Goal: Task Accomplishment & Management: Manage account settings

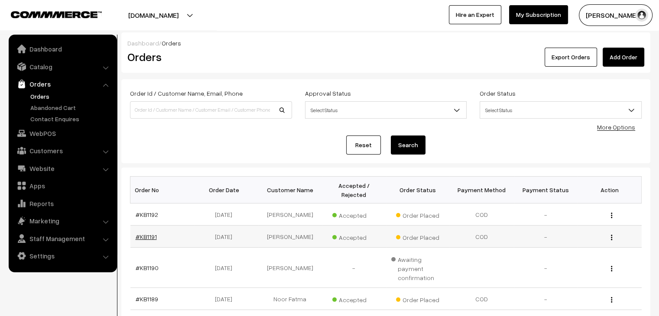
click at [136, 233] on link "#KB1191" at bounding box center [146, 236] width 21 height 7
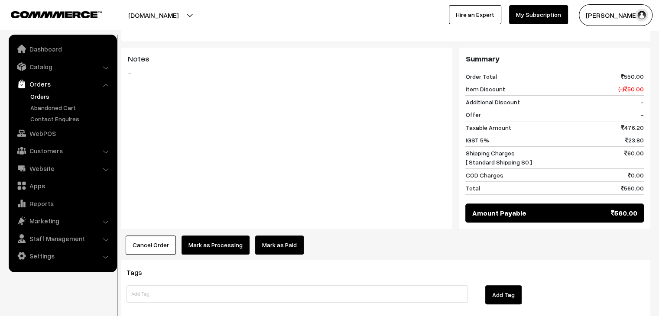
scroll to position [565, 0]
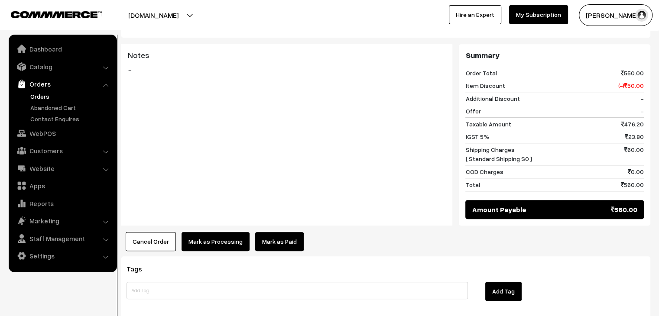
click at [35, 98] on link "Orders" at bounding box center [71, 96] width 86 height 9
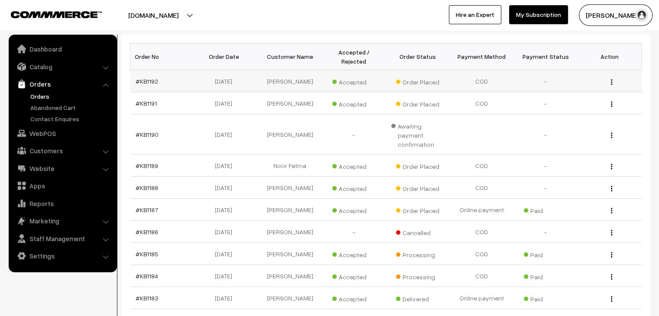
scroll to position [134, 0]
click at [155, 178] on td "#KB1188" at bounding box center [162, 187] width 64 height 22
click at [151, 183] on link "#KB1188" at bounding box center [147, 186] width 23 height 7
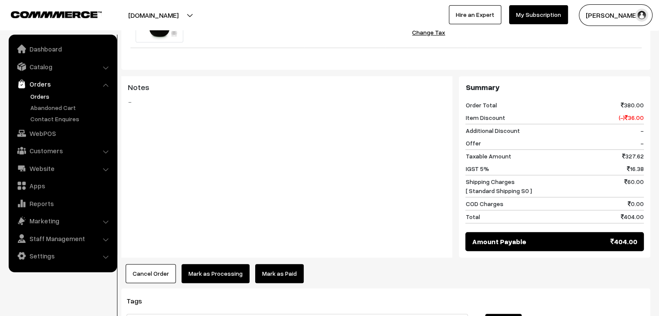
click at [267, 264] on link "Mark as Paid" at bounding box center [279, 273] width 49 height 19
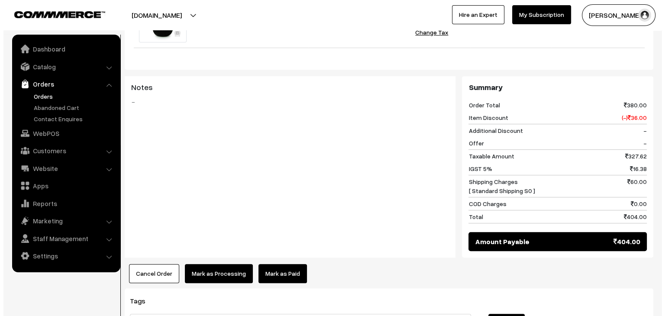
scroll to position [378, 0]
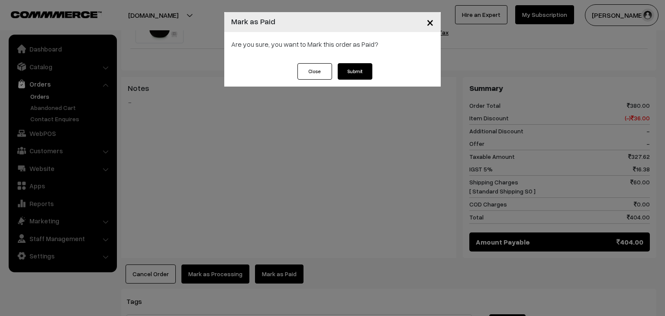
click at [353, 77] on button "Submit" at bounding box center [355, 71] width 35 height 16
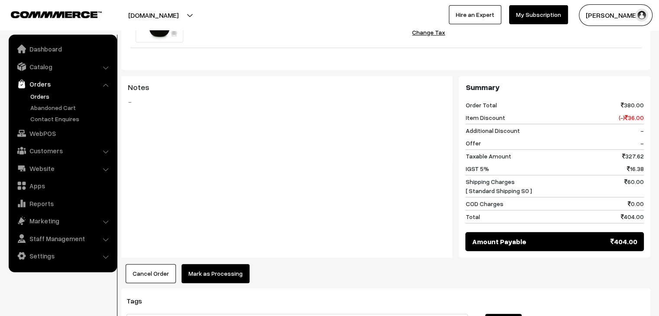
click at [223, 265] on button "Mark as Processing" at bounding box center [215, 273] width 68 height 19
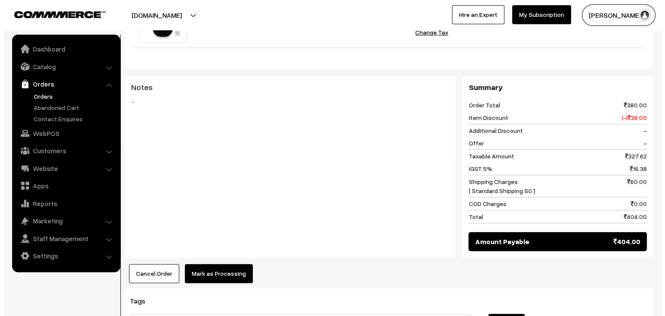
scroll to position [378, 0]
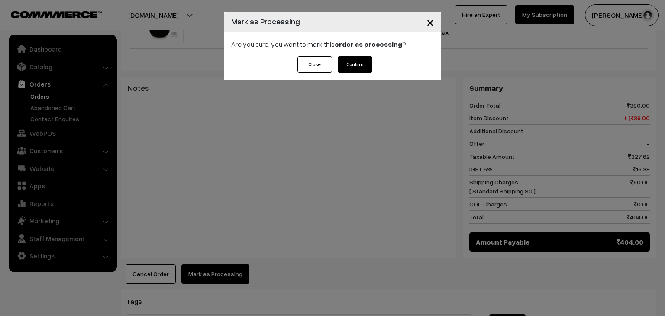
click at [359, 71] on button "Confirm" at bounding box center [355, 64] width 35 height 16
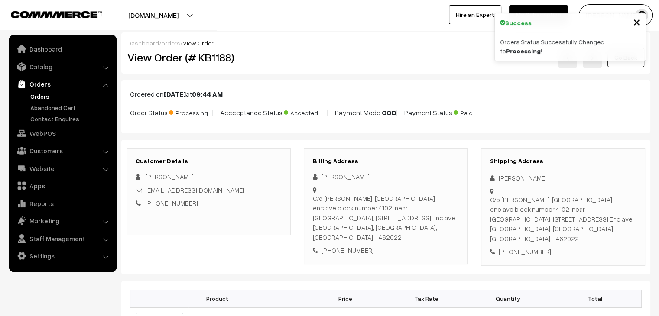
click at [45, 98] on link "Orders" at bounding box center [71, 96] width 86 height 9
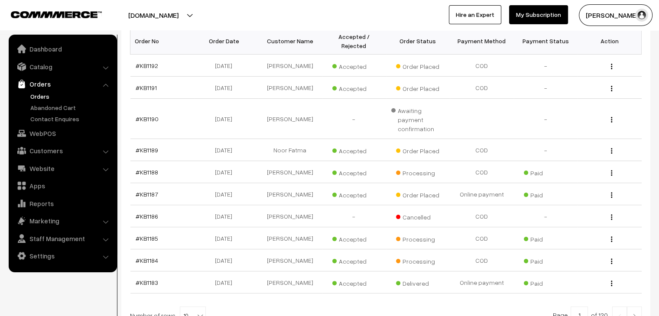
scroll to position [150, 0]
click at [158, 120] on td "#KB1190" at bounding box center [162, 118] width 64 height 40
click at [195, 124] on td "[DATE]" at bounding box center [226, 118] width 64 height 40
click at [195, 124] on td "06-10-2025" at bounding box center [226, 118] width 64 height 40
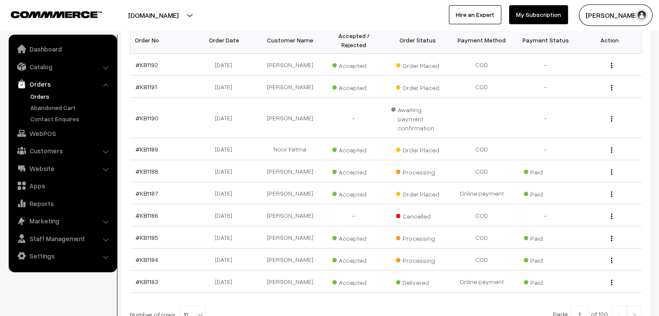
drag, startPoint x: 195, startPoint y: 124, endPoint x: 121, endPoint y: 87, distance: 82.7
click at [121, 87] on div "Dashboard / Orders Orders Export Orders Add Order Order Id / Customer Name, Ema…" at bounding box center [329, 114] width 659 height 462
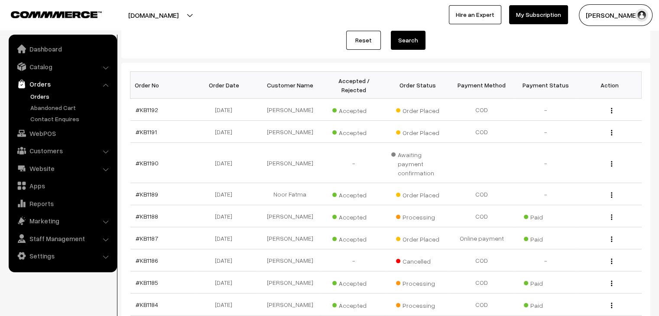
scroll to position [100, 0]
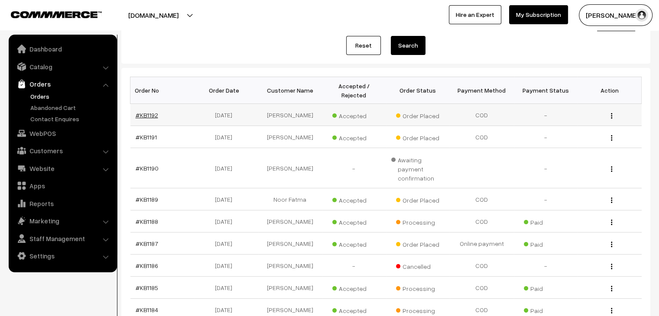
click at [154, 111] on link "#KB1192" at bounding box center [147, 114] width 23 height 7
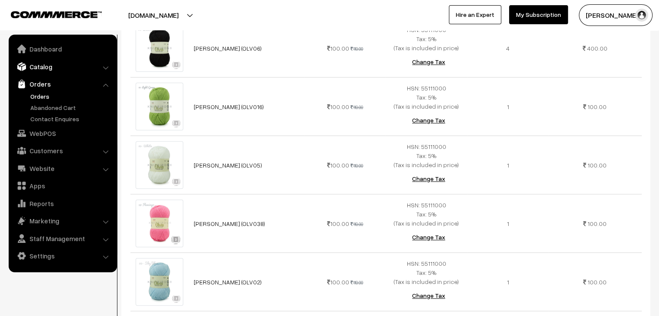
scroll to position [300, 0]
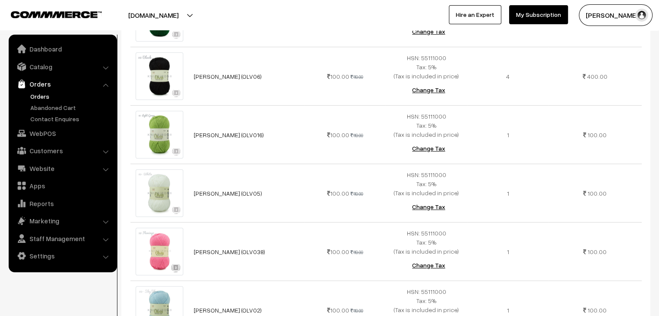
click at [45, 95] on link "Orders" at bounding box center [71, 96] width 86 height 9
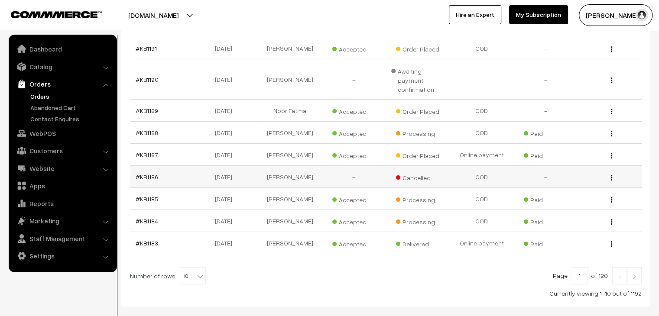
scroll to position [189, 0]
click at [149, 107] on link "#KB1189" at bounding box center [147, 110] width 23 height 7
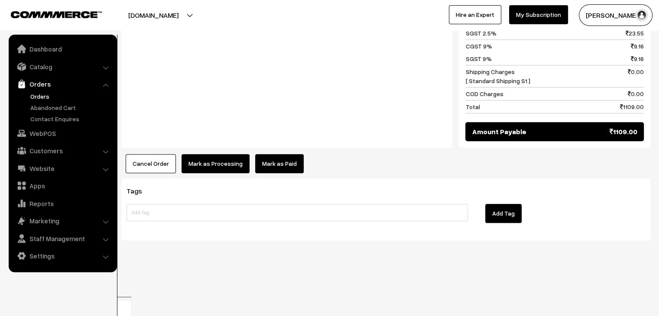
click at [268, 173] on link "Mark as Paid" at bounding box center [279, 163] width 49 height 19
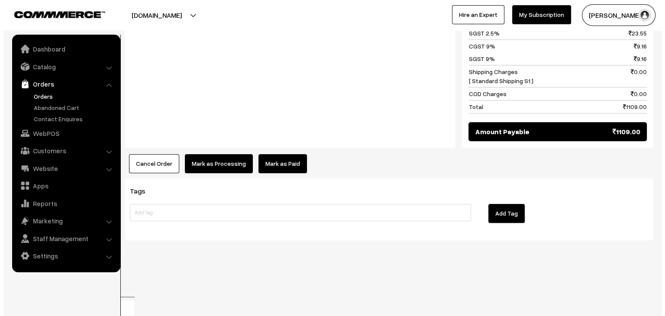
scroll to position [797, 0]
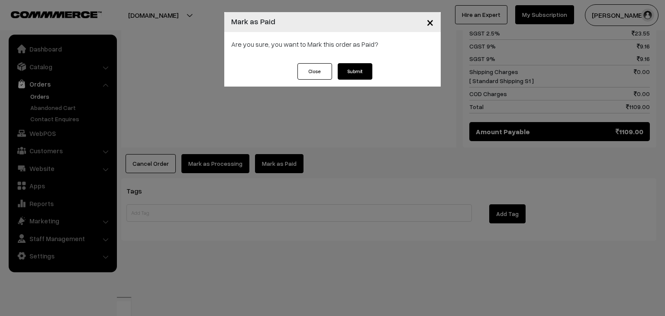
click at [368, 72] on button "Submit" at bounding box center [355, 71] width 35 height 16
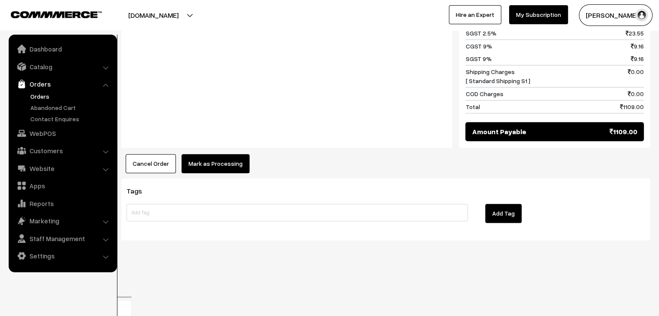
click at [210, 173] on button "Mark as Processing" at bounding box center [215, 163] width 68 height 19
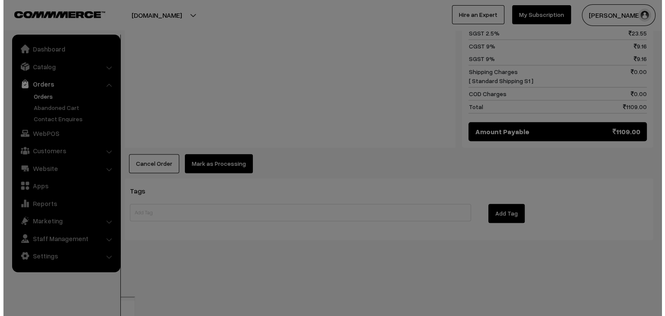
scroll to position [797, 0]
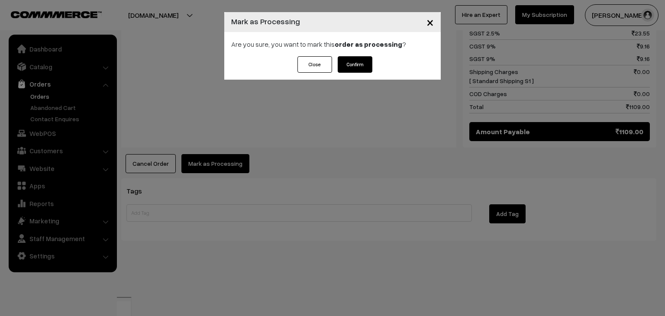
click at [354, 63] on button "Confirm" at bounding box center [355, 64] width 35 height 16
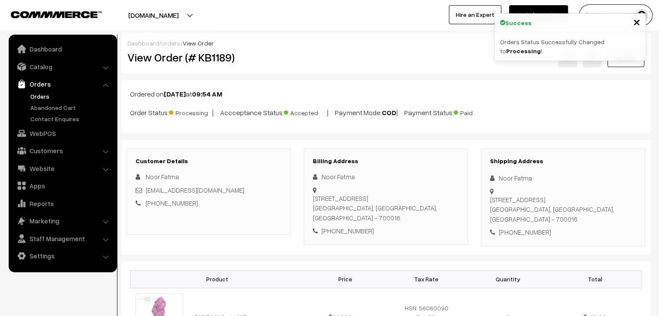
click at [34, 94] on link "Orders" at bounding box center [71, 96] width 86 height 9
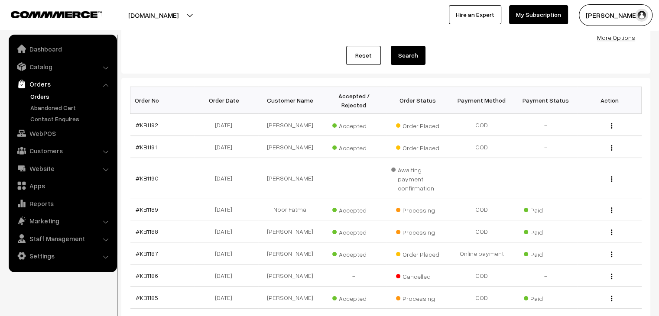
scroll to position [90, 0]
click at [152, 143] on link "#KB1191" at bounding box center [146, 146] width 21 height 7
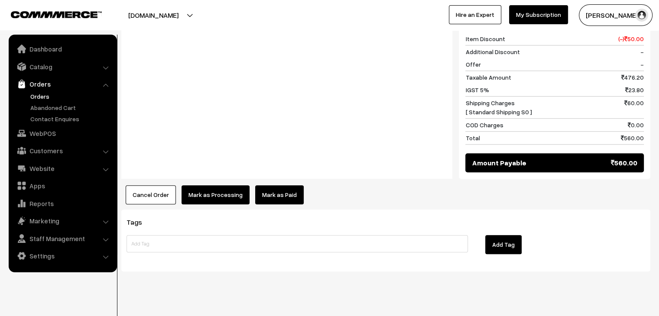
click at [274, 185] on link "Mark as Paid" at bounding box center [279, 194] width 49 height 19
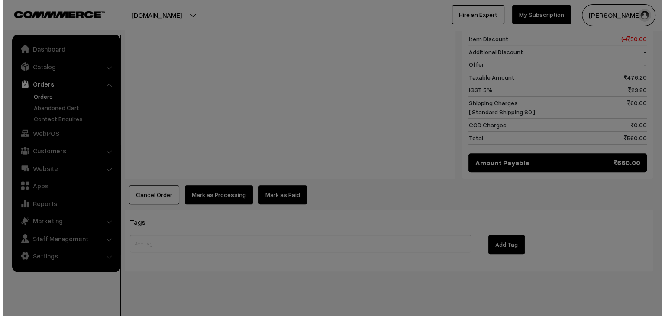
scroll to position [615, 0]
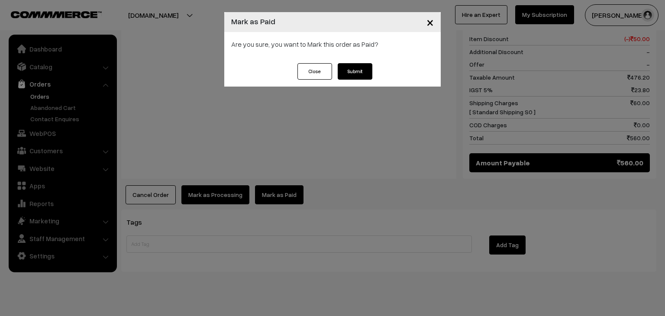
click at [360, 72] on button "Submit" at bounding box center [355, 71] width 35 height 16
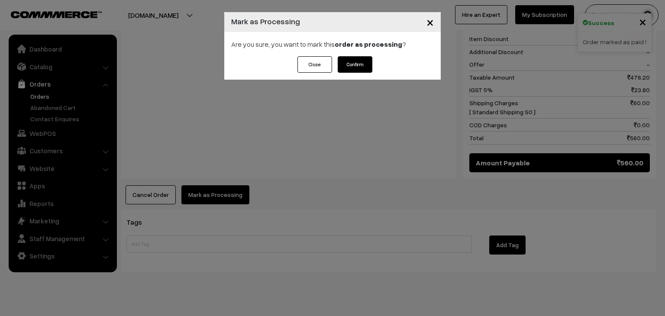
click at [349, 67] on button "Confirm" at bounding box center [355, 64] width 35 height 16
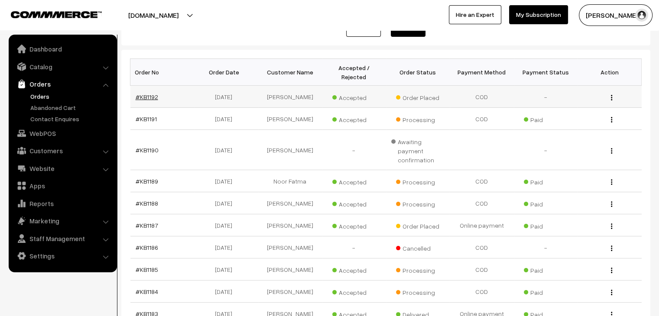
drag, startPoint x: 144, startPoint y: 92, endPoint x: 144, endPoint y: 87, distance: 5.2
click at [144, 87] on td "#KB1192" at bounding box center [162, 97] width 64 height 22
click at [144, 93] on link "#KB1192" at bounding box center [147, 96] width 23 height 7
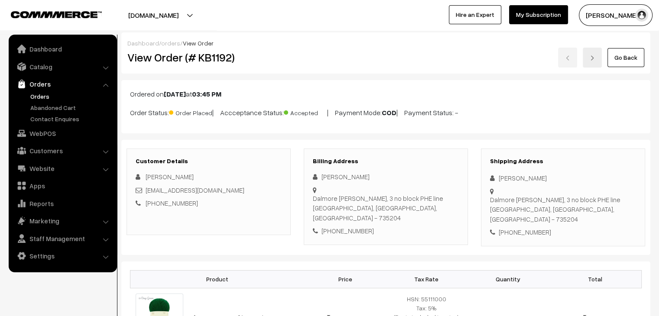
click at [45, 94] on link "Orders" at bounding box center [71, 96] width 86 height 9
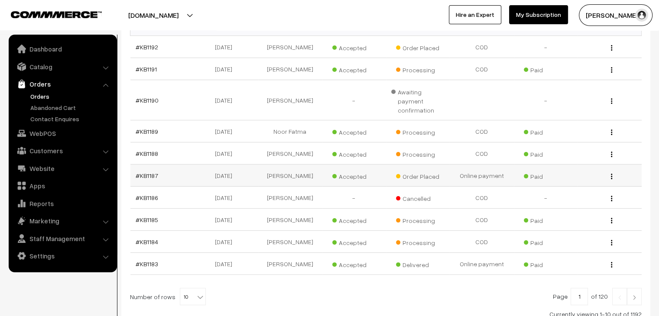
scroll to position [167, 0]
click at [148, 172] on link "#KB1187" at bounding box center [147, 175] width 23 height 7
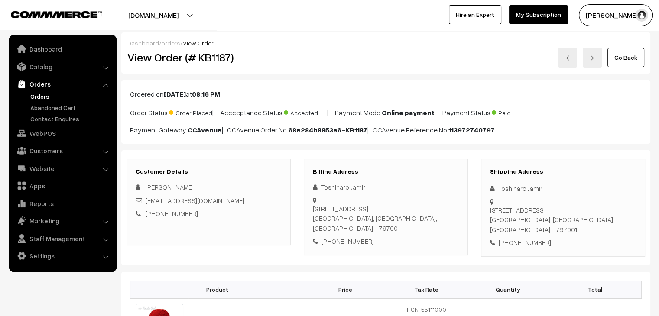
click at [45, 94] on link "Orders" at bounding box center [71, 96] width 86 height 9
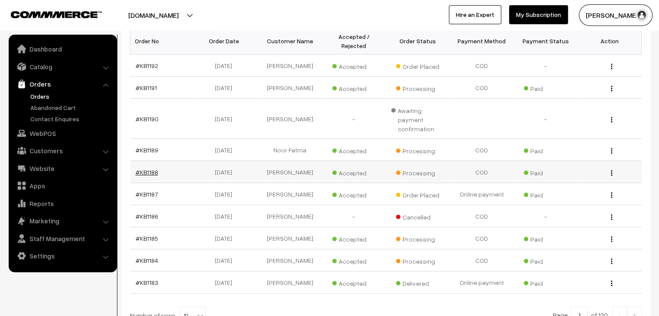
click at [142, 168] on link "#KB1188" at bounding box center [147, 171] width 23 height 7
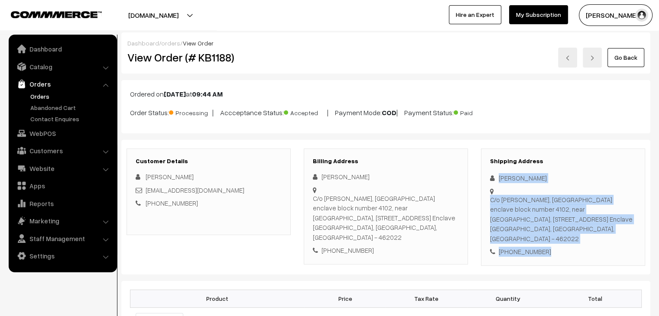
drag, startPoint x: 543, startPoint y: 243, endPoint x: 498, endPoint y: 177, distance: 79.5
click at [498, 177] on div "Shipping Address Rashmi Chatiyar C/o Dilip Kumar chatiyar, Nakshatra enclave bl…" at bounding box center [563, 207] width 164 height 117
copy div "Rashmi Chatiyar C/o Dilip Kumar chatiyar, Nakshatra enclave block number 4102, …"
click at [42, 94] on link "Orders" at bounding box center [71, 96] width 86 height 9
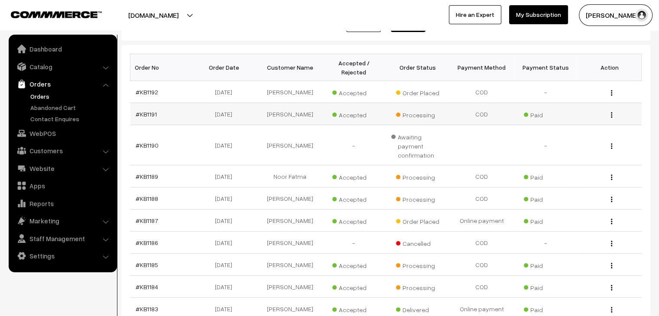
scroll to position [121, 0]
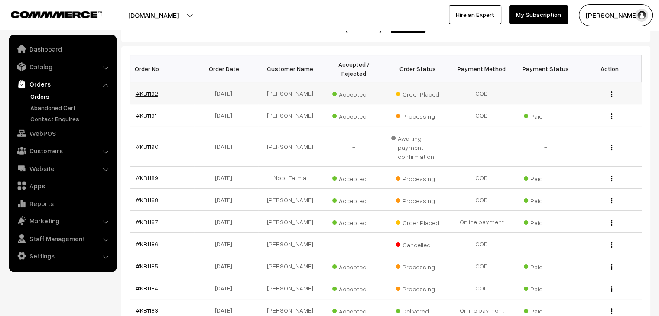
click at [139, 90] on link "#KB1192" at bounding box center [147, 93] width 23 height 7
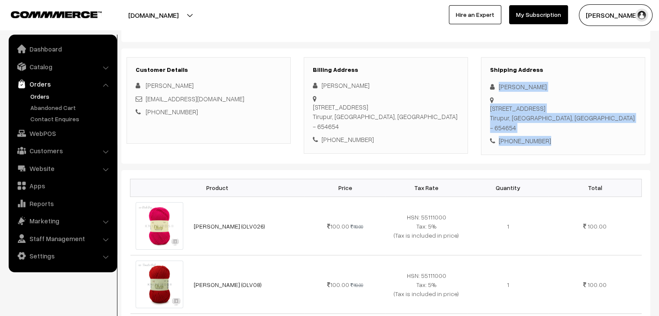
drag, startPoint x: 544, startPoint y: 131, endPoint x: 498, endPoint y: 87, distance: 63.7
click at [498, 87] on div "Shipping Address shanmathi Satheesh kumar 3/251, Elluran thottam, Velayutham Pa…" at bounding box center [563, 106] width 164 height 98
copy div "shanmathi Satheesh kumar 3/251, Elluran thottam, Velayutham Palayam, Avinashi T…"
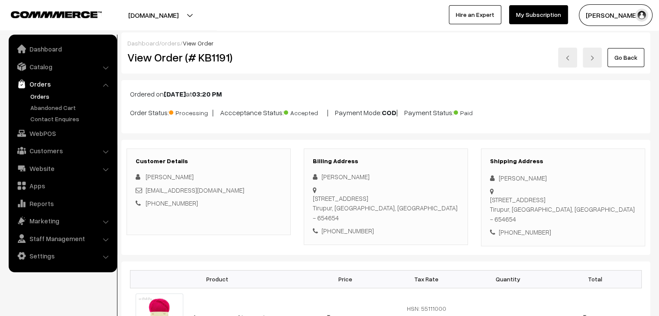
click at [338, 143] on div "Customer Details shanmathi Satheesh kumar shanmathivellingiri@gmail.com +91 978…" at bounding box center [385, 197] width 529 height 115
click at [42, 94] on link "Orders" at bounding box center [71, 96] width 86 height 9
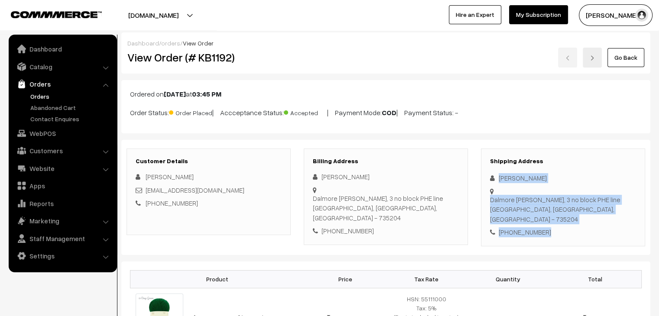
drag, startPoint x: 543, startPoint y: 216, endPoint x: 497, endPoint y: 179, distance: 58.8
click at [497, 179] on div "Shipping Address [PERSON_NAME] [STREET_ADDRESS][PERSON_NAME] [PHONE_NUMBER]" at bounding box center [563, 198] width 164 height 98
copy div "[PERSON_NAME] Dalmore [PERSON_NAME], [STREET_ADDRESS] [PHONE_NUMBER]"
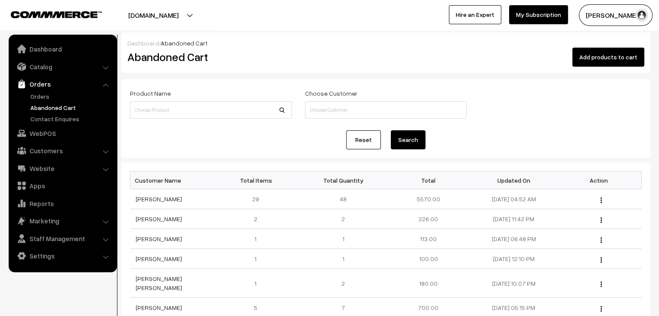
click at [38, 93] on link "Orders" at bounding box center [71, 96] width 86 height 9
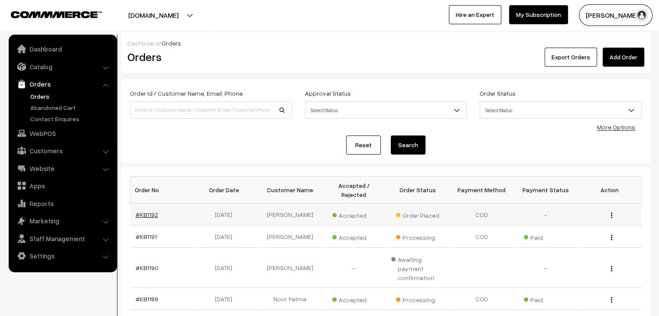
click at [142, 211] on link "#KB1192" at bounding box center [147, 214] width 23 height 7
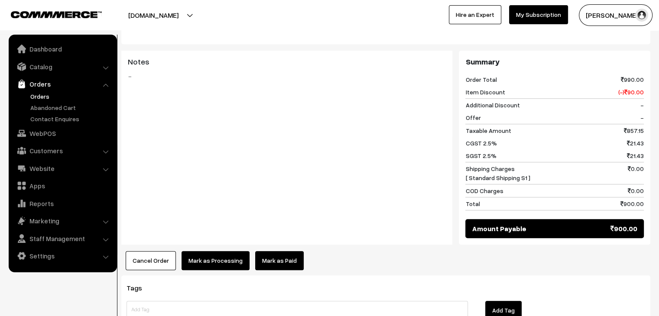
scroll to position [618, 0]
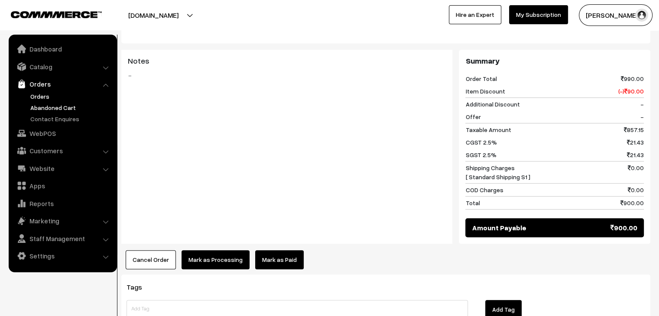
click at [60, 106] on link "Abandoned Cart" at bounding box center [71, 107] width 86 height 9
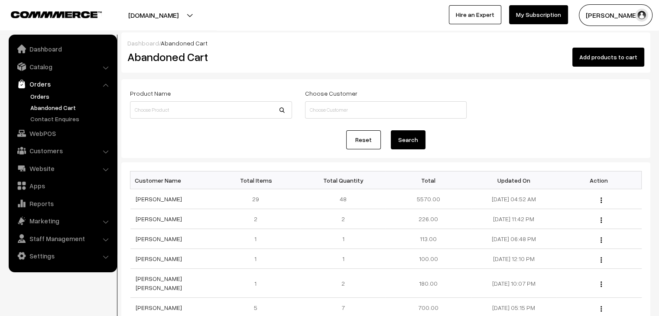
click at [38, 98] on link "Orders" at bounding box center [71, 96] width 86 height 9
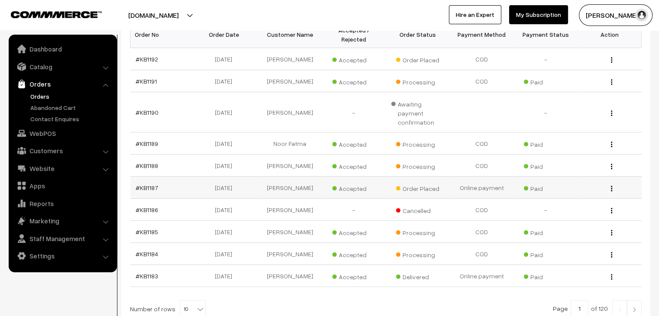
scroll to position [223, 0]
